Goal: Navigation & Orientation: Understand site structure

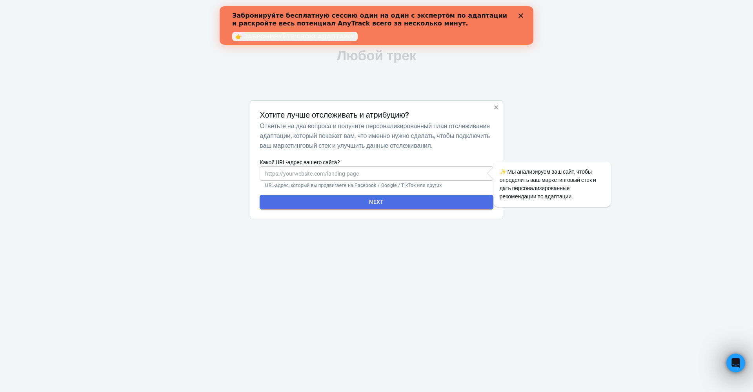
click at [359, 204] on button "NEXT" at bounding box center [376, 202] width 233 height 15
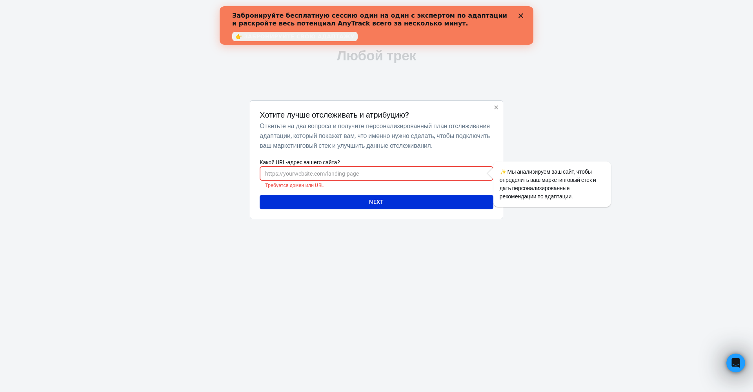
click at [327, 150] on h6 "Ответьте на два вопроса и получите персонализированный план отслеживания адапта…" at bounding box center [375, 135] width 230 height 29
click at [495, 105] on icon "button" at bounding box center [496, 107] width 4 height 4
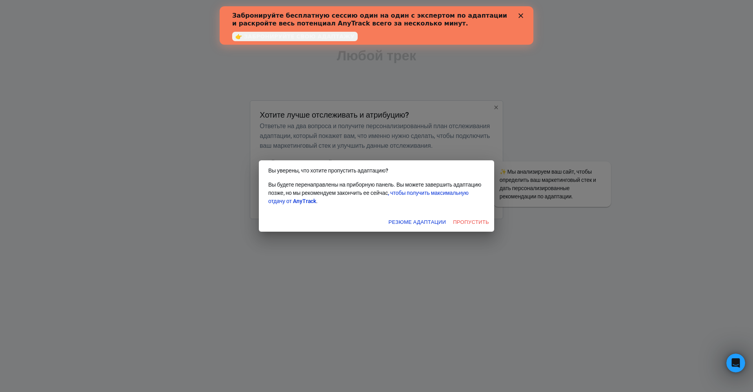
click at [460, 224] on button "ПРОПУСТИТЬ" at bounding box center [471, 222] width 40 height 12
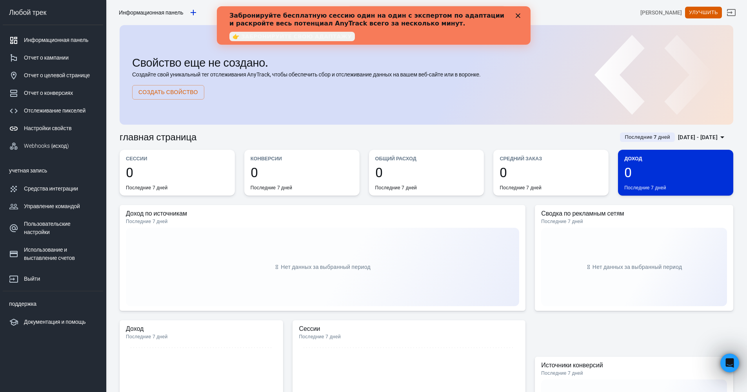
click at [51, 130] on div "Настройки свойств" at bounding box center [60, 128] width 73 height 8
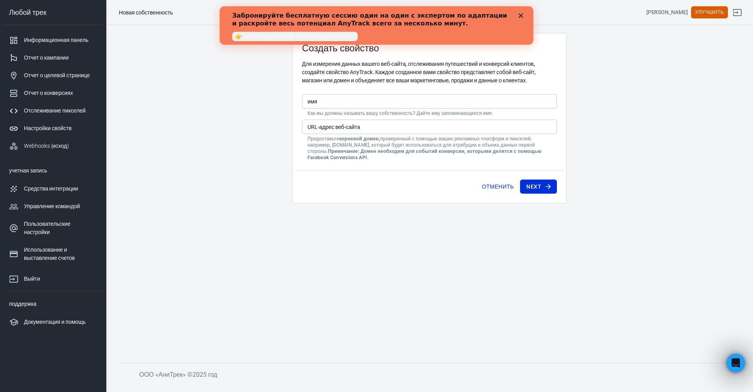
click at [59, 112] on div "Отслеживание пикселей" at bounding box center [60, 111] width 73 height 8
click at [50, 90] on div "Отчет о конверсиях" at bounding box center [60, 93] width 73 height 8
